Goal: Transaction & Acquisition: Purchase product/service

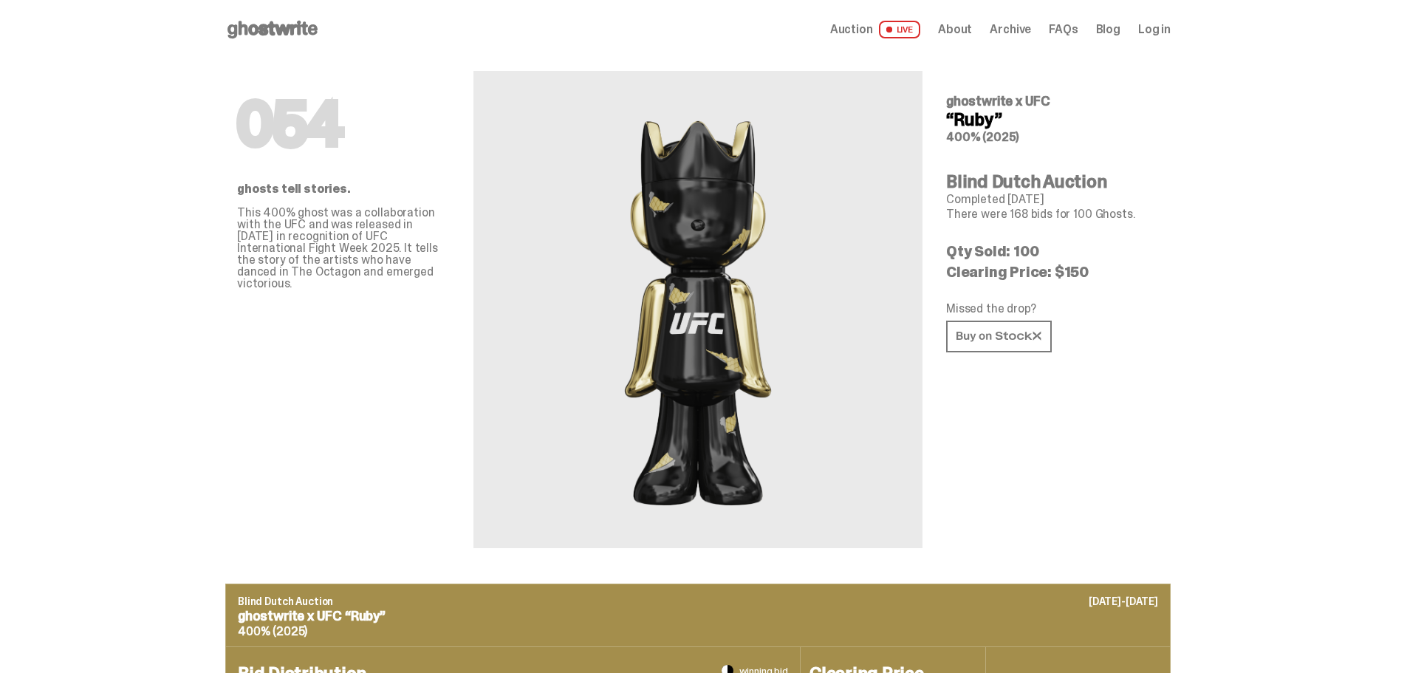
click at [287, 29] on use at bounding box center [273, 30] width 90 height 18
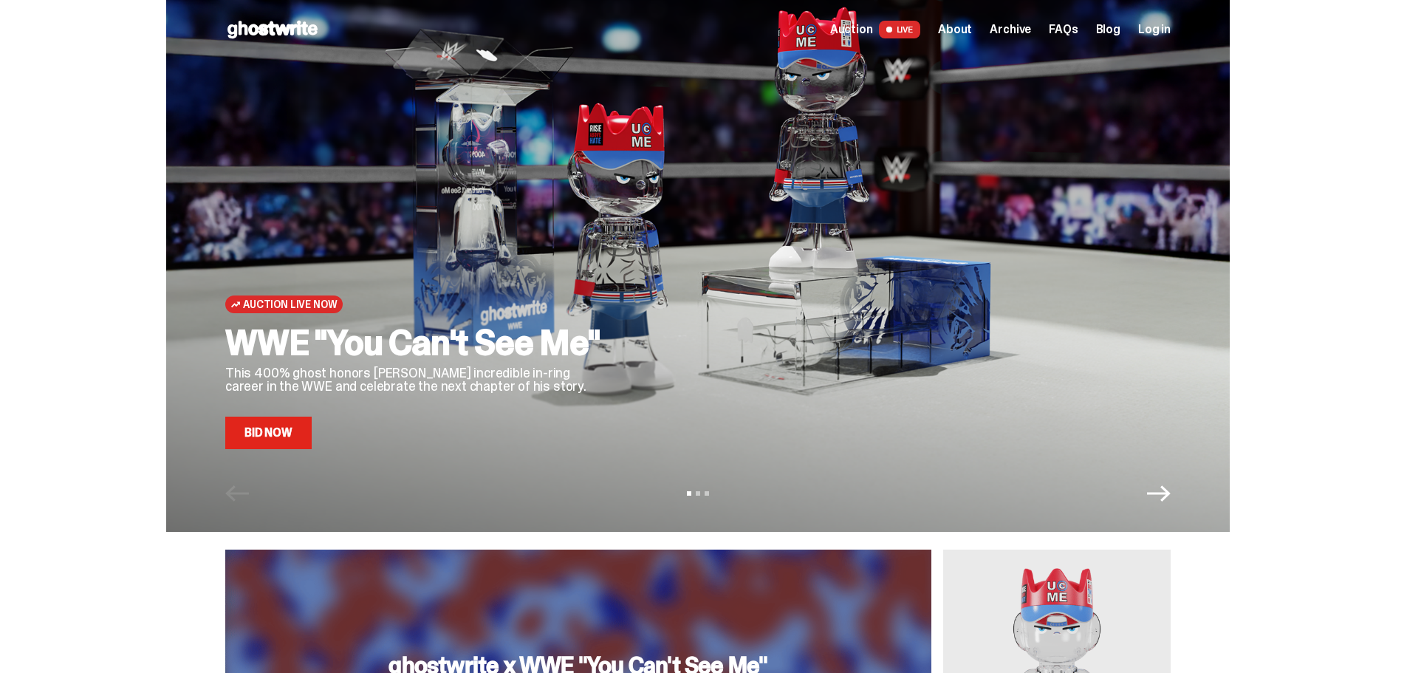
click at [289, 440] on link "Bid Now" at bounding box center [268, 433] width 86 height 33
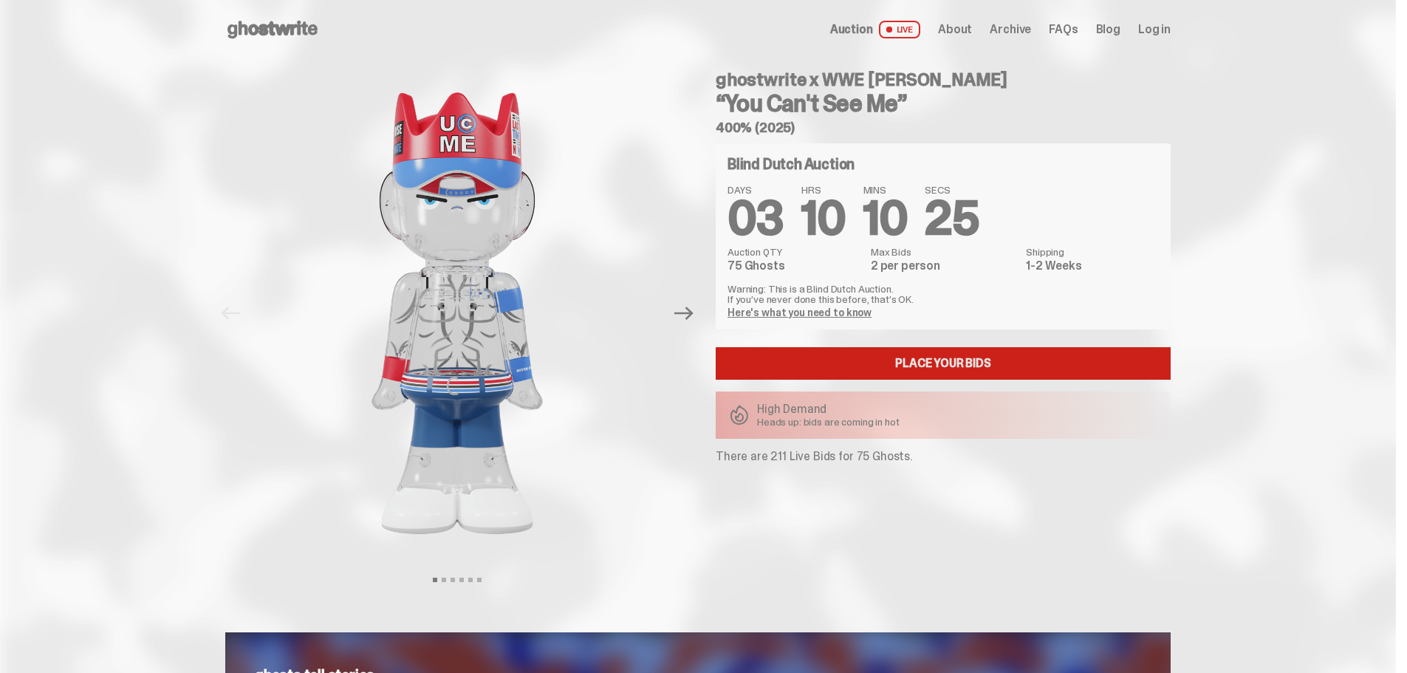
click at [902, 362] on link "Place your Bids" at bounding box center [943, 363] width 455 height 33
